Goal: Navigation & Orientation: Find specific page/section

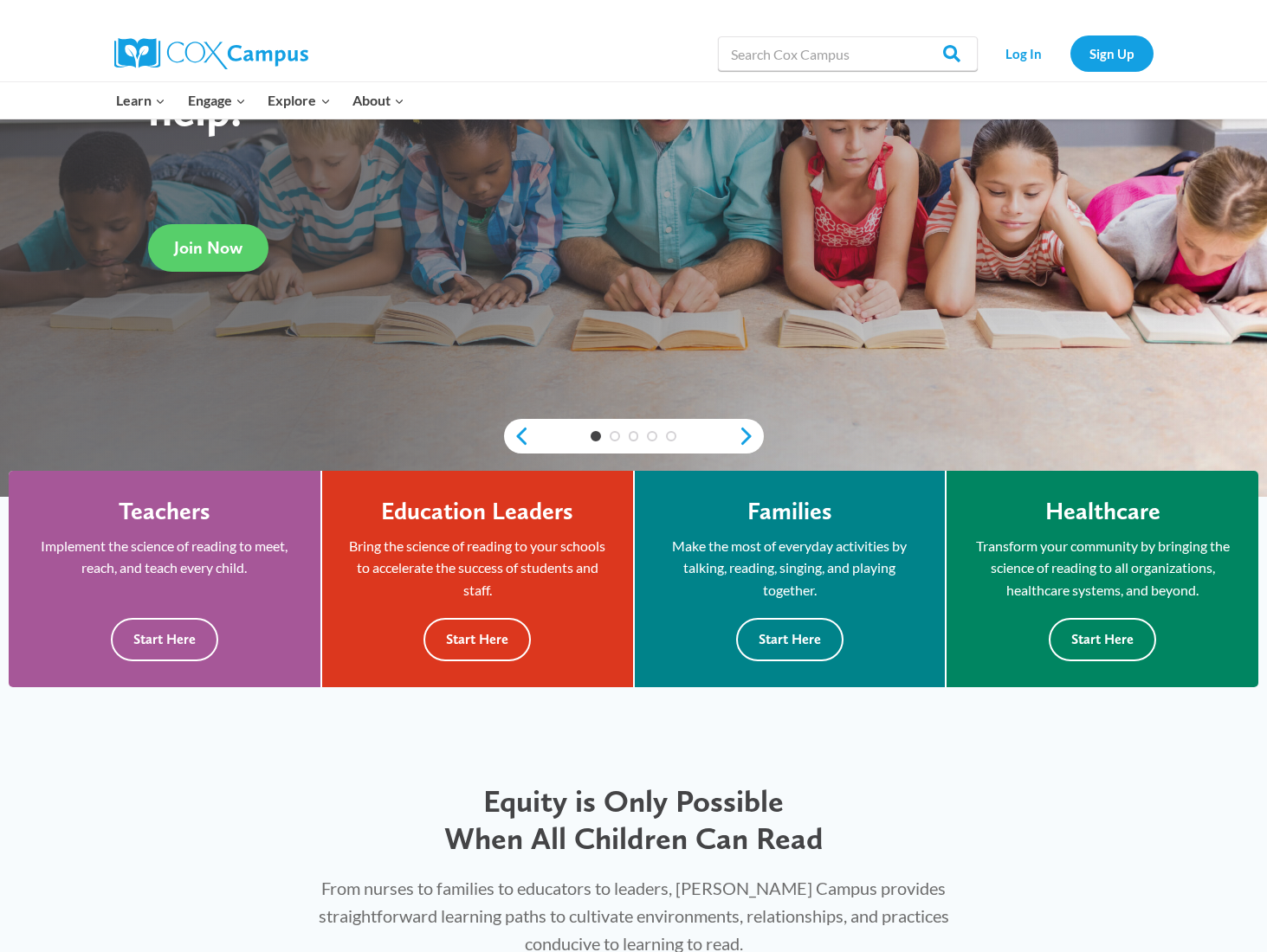
scroll to position [346, 0]
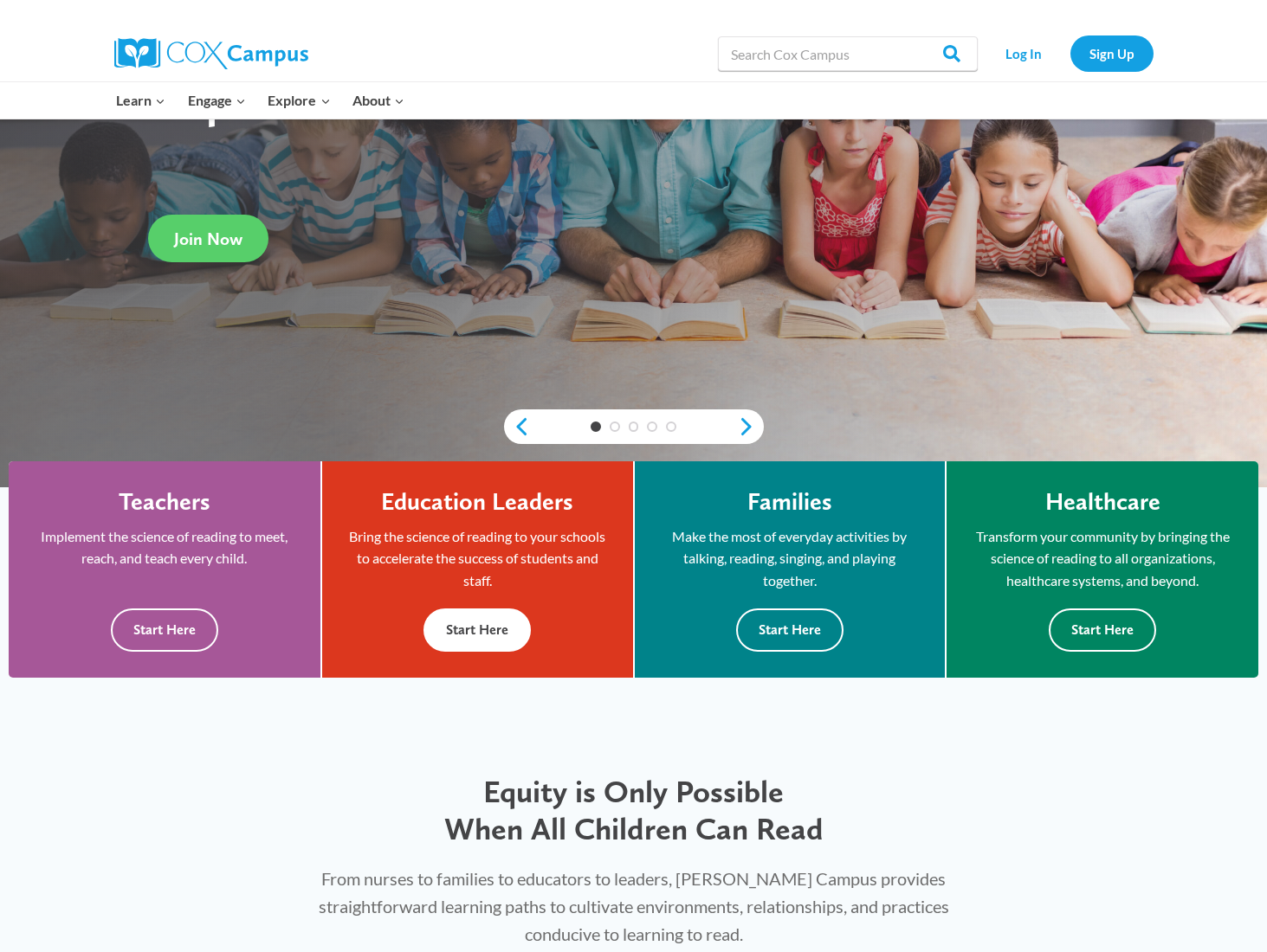
click at [471, 624] on button "Start Here" at bounding box center [477, 629] width 107 height 43
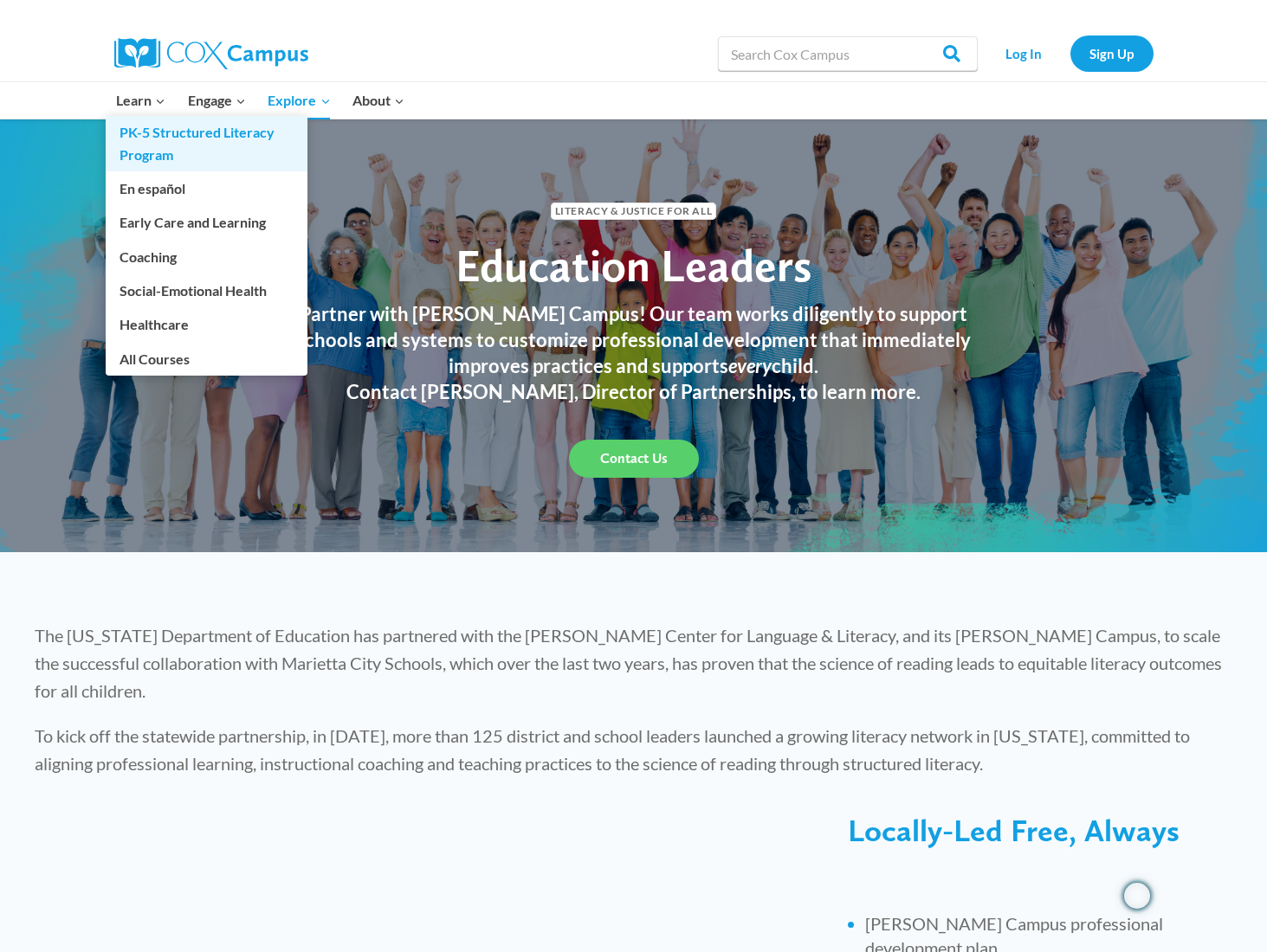
click at [148, 133] on link "PK-5 Structured Literacy Program" at bounding box center [205, 144] width 201 height 56
